Goal: Find specific page/section: Find specific page/section

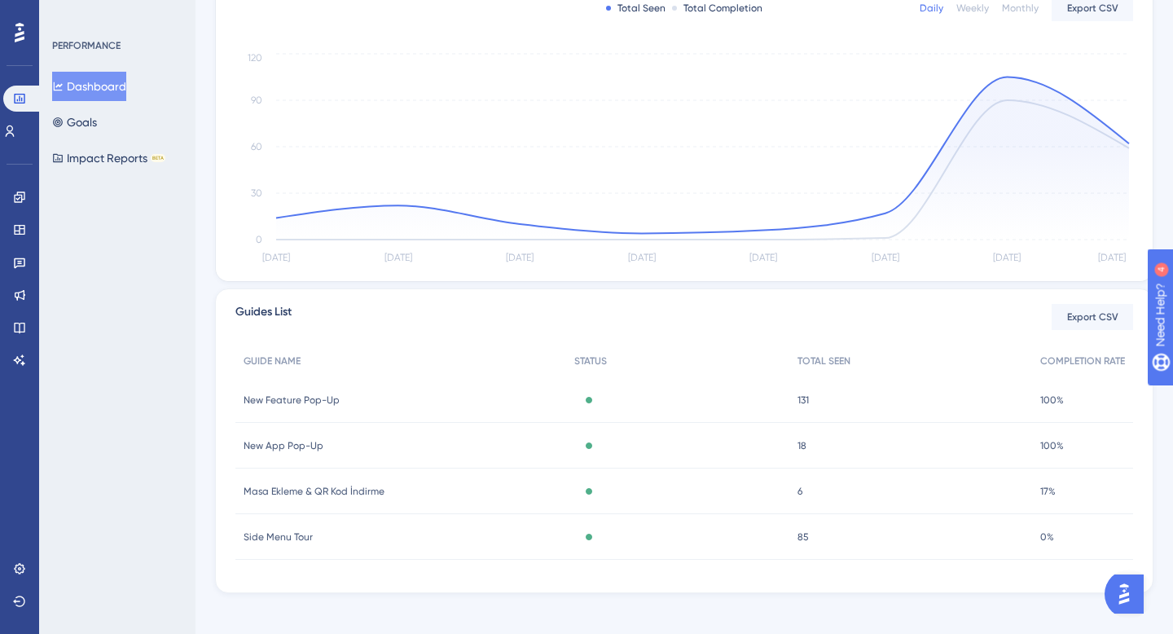
scroll to position [347, 0]
click at [296, 438] on div "New App Pop-Up New App Pop-Up" at bounding box center [400, 447] width 331 height 46
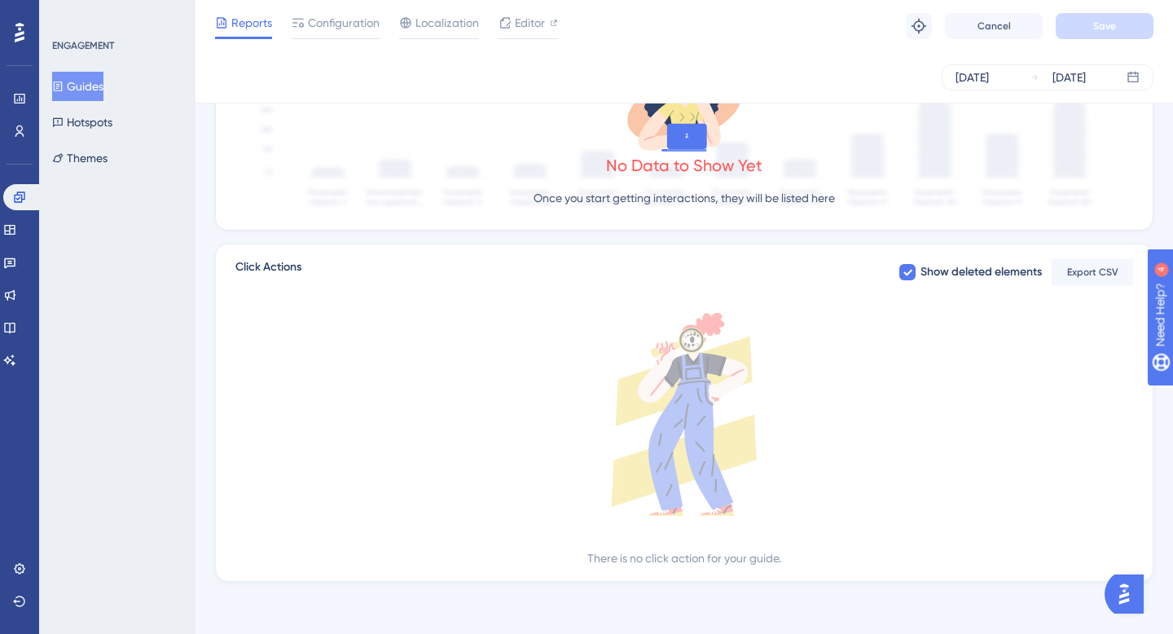
scroll to position [349, 0]
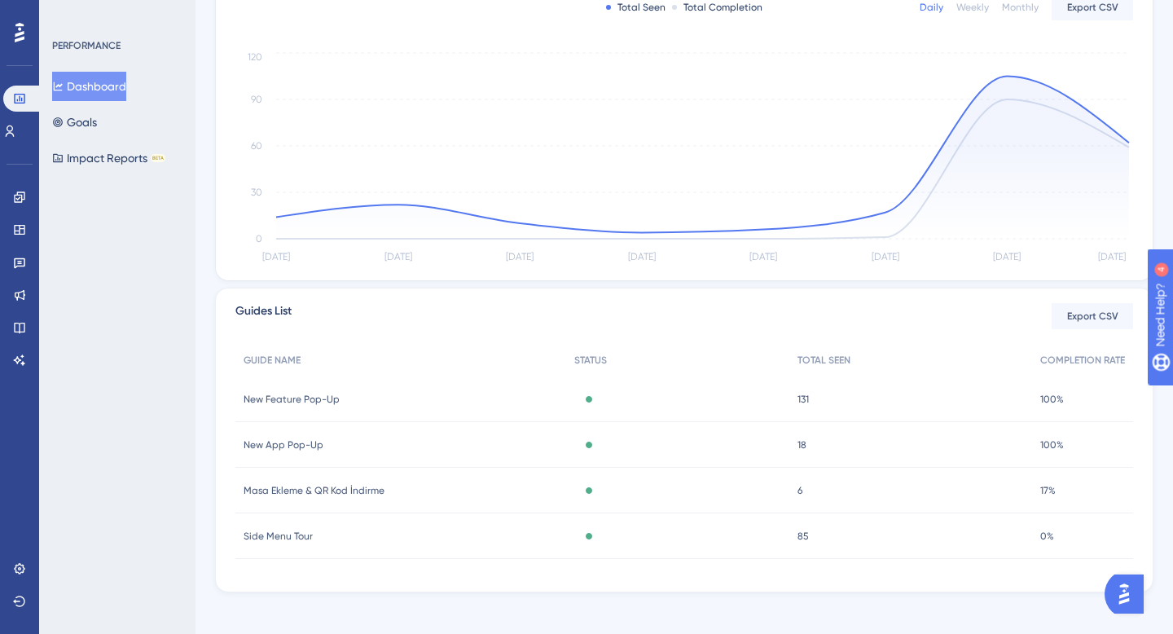
click at [305, 404] on span "New Feature Pop-Up" at bounding box center [292, 399] width 96 height 13
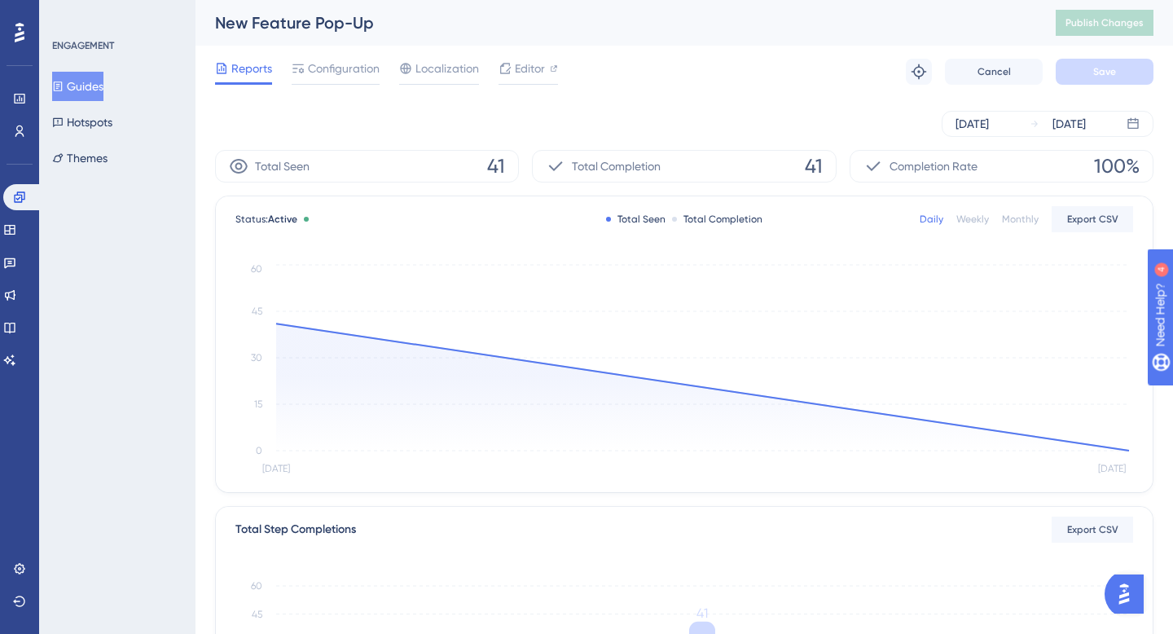
click at [93, 85] on button "Guides" at bounding box center [77, 86] width 51 height 29
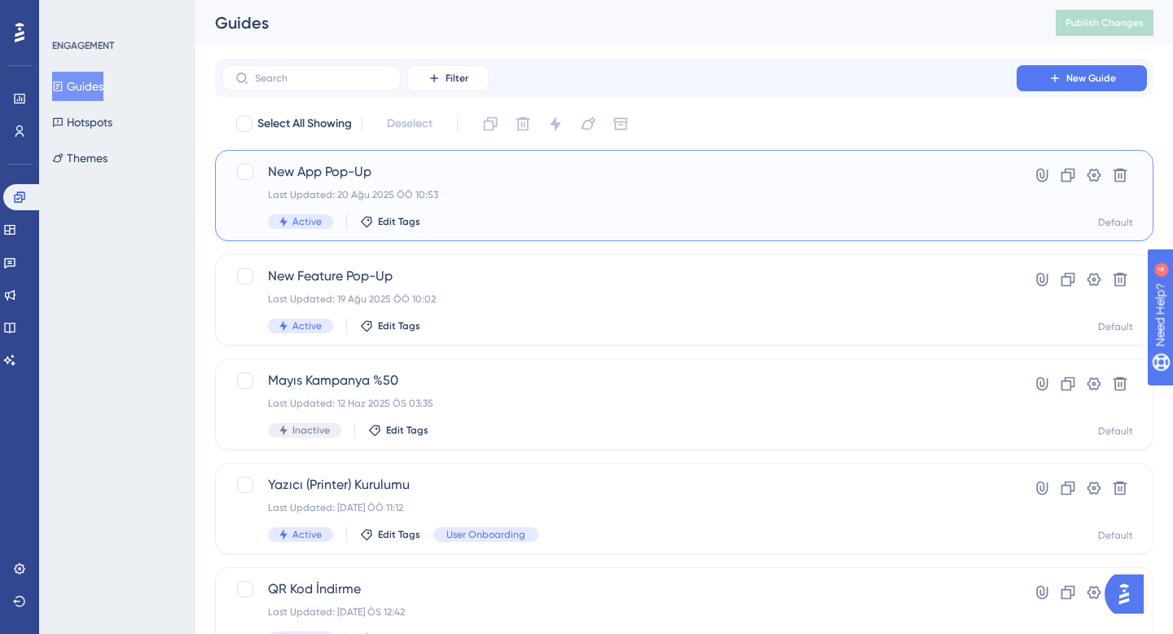
click at [518, 201] on div "New App Pop-Up Last Updated: 20 Ağu 2025 ÖÖ 10:53 Active Edit Tags" at bounding box center [619, 195] width 702 height 67
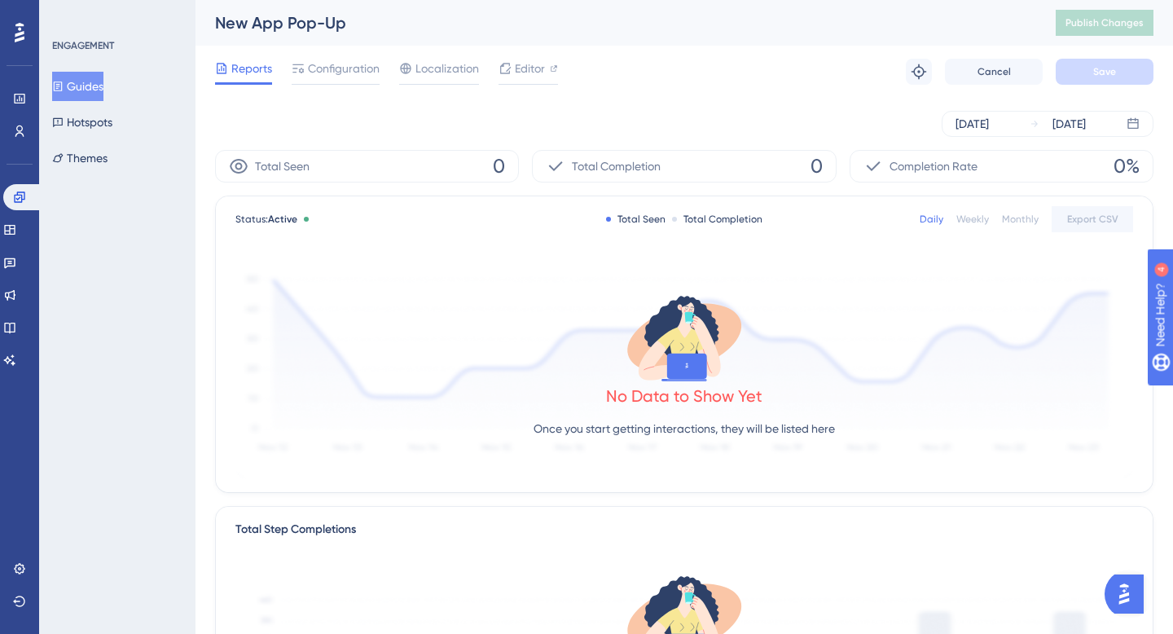
click at [1000, 108] on div "[DATE] [DATE]" at bounding box center [684, 124] width 939 height 52
click at [989, 122] on div "[DATE]" at bounding box center [972, 124] width 33 height 20
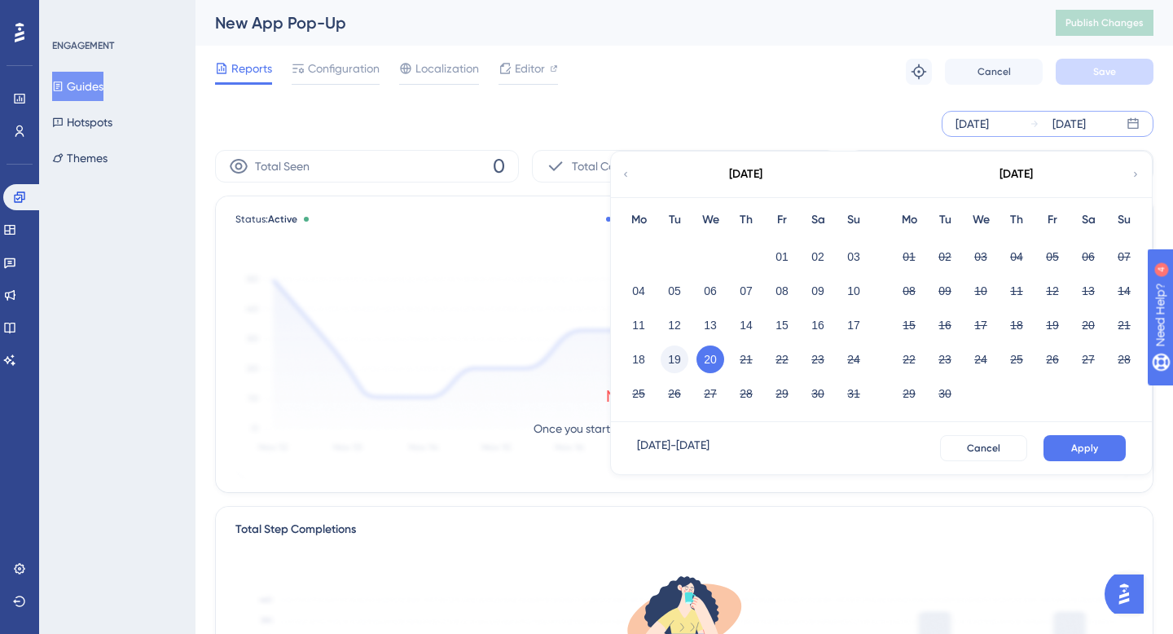
click at [675, 360] on button "19" at bounding box center [675, 359] width 28 height 28
click at [710, 362] on button "20" at bounding box center [711, 359] width 28 height 28
click at [1075, 439] on button "Apply" at bounding box center [1085, 448] width 82 height 26
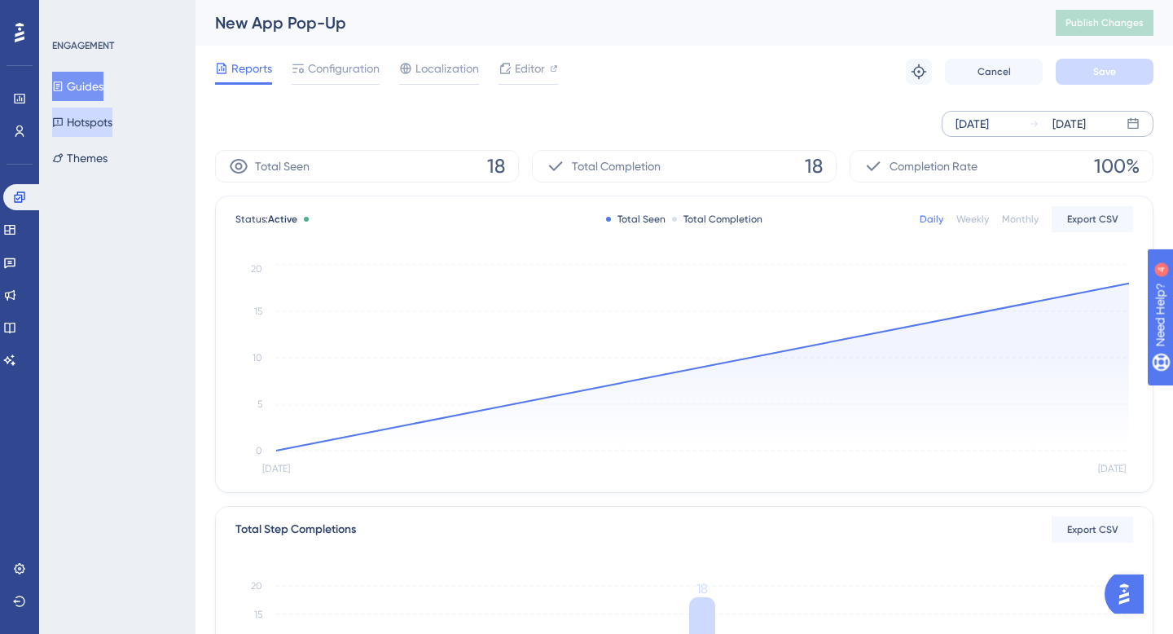
click at [106, 108] on button "Hotspots" at bounding box center [82, 122] width 60 height 29
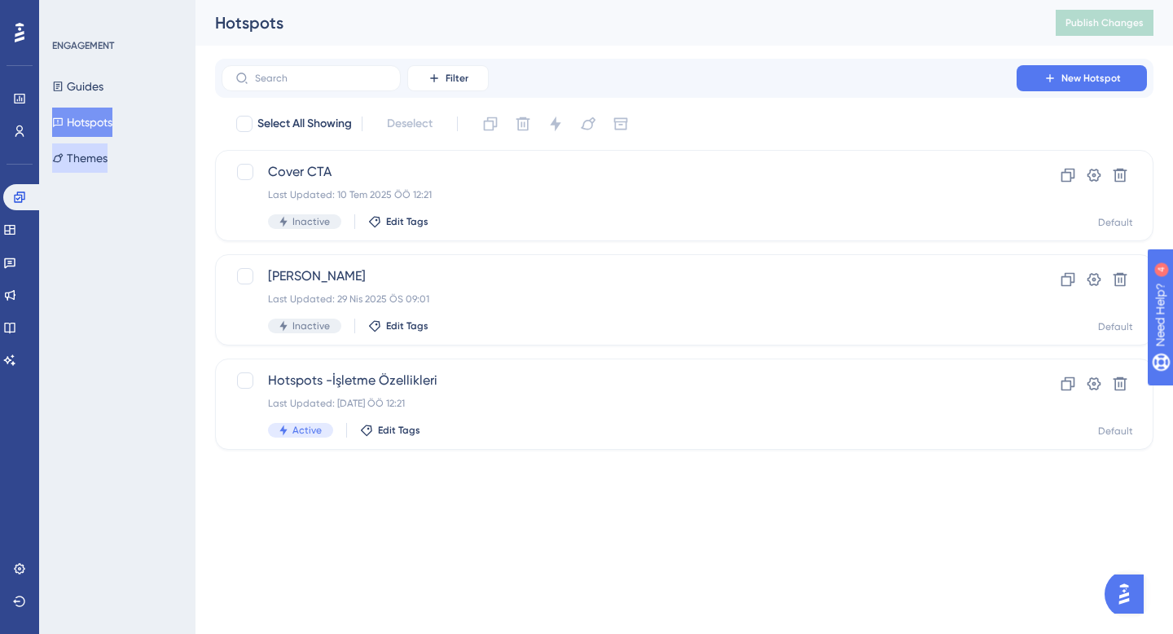
click at [107, 171] on button "Themes" at bounding box center [79, 157] width 55 height 29
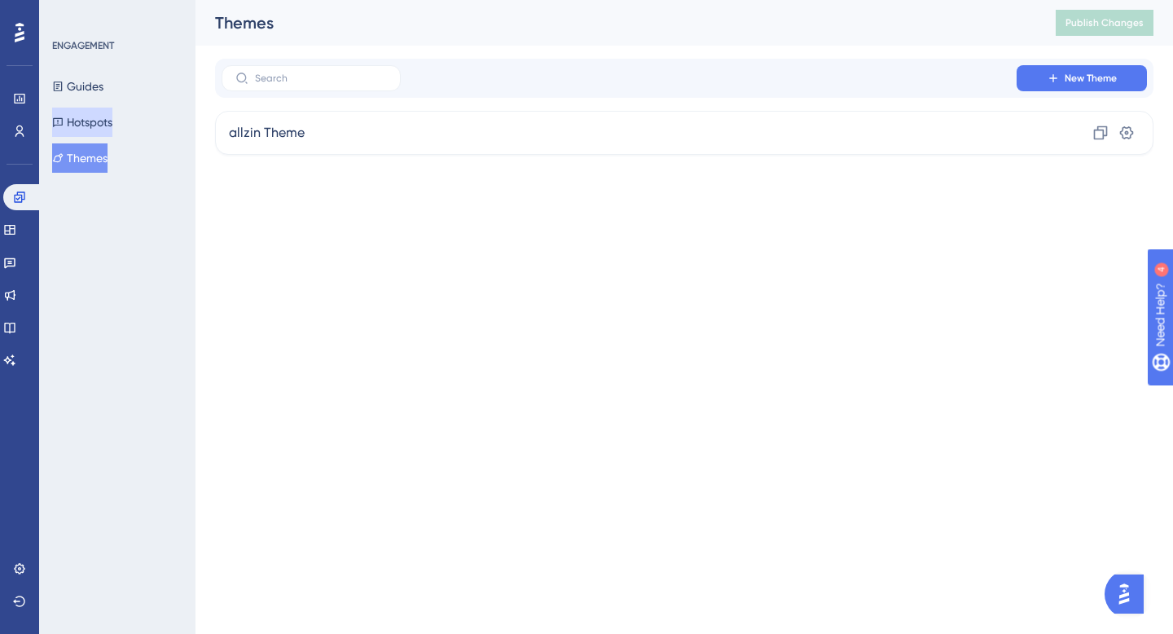
click at [102, 129] on button "Hotspots" at bounding box center [82, 122] width 60 height 29
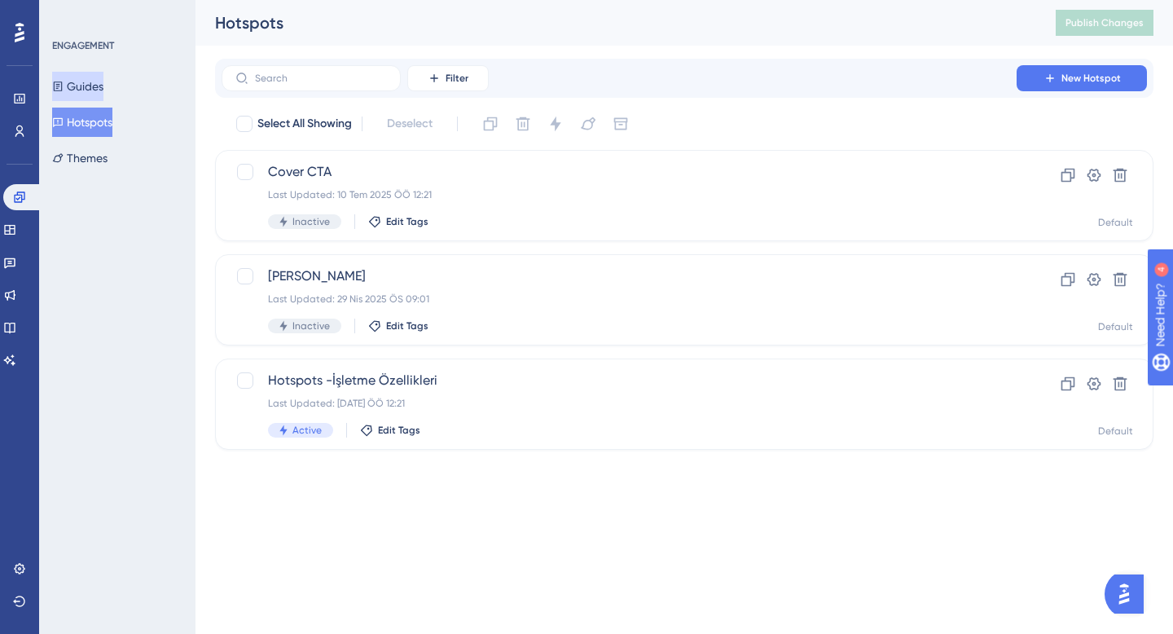
click at [99, 82] on button "Guides" at bounding box center [77, 86] width 51 height 29
